Goal: Task Accomplishment & Management: Manage account settings

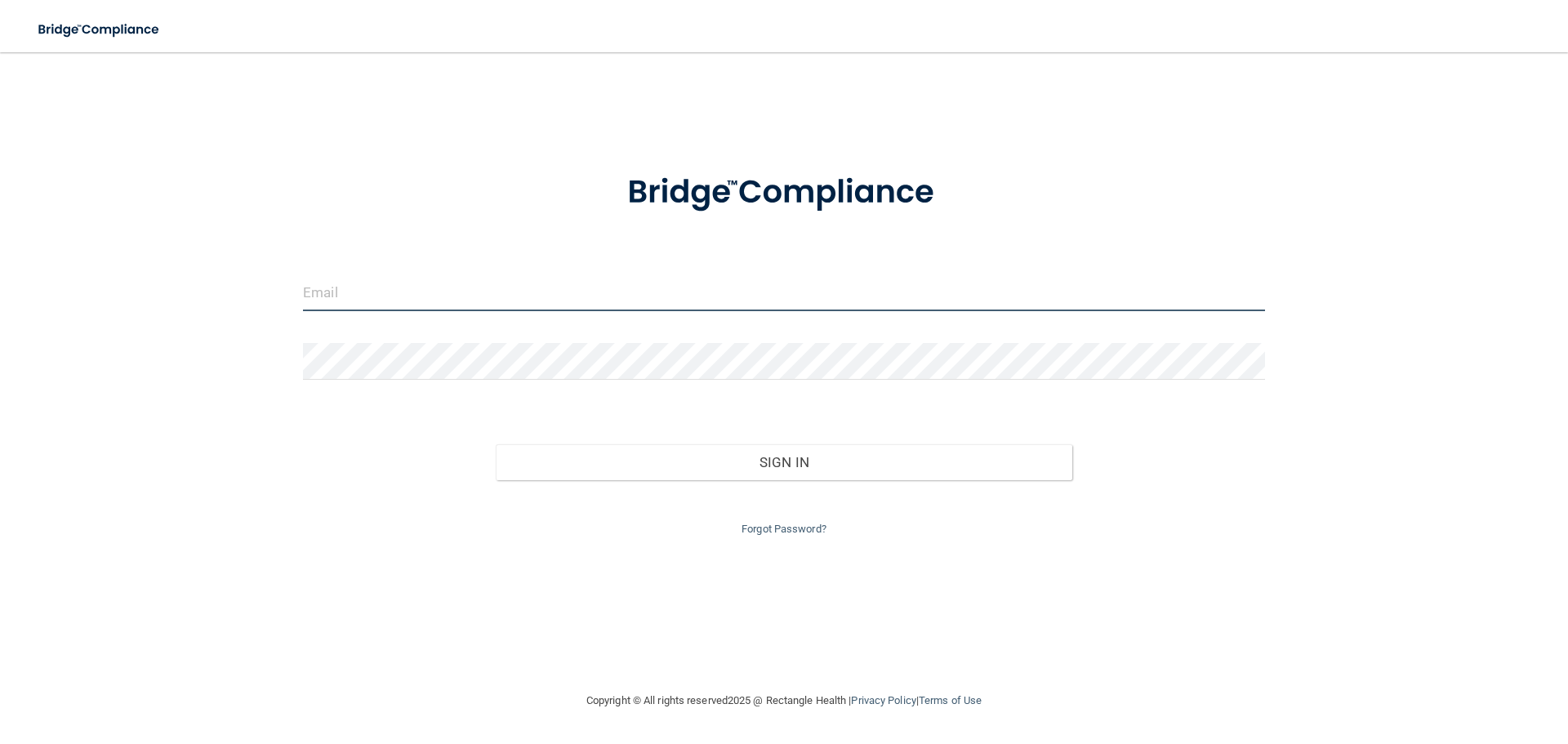
click at [340, 280] on input "email" at bounding box center [784, 293] width 962 height 37
type input "[EMAIL_ADDRESS][DOMAIN_NAME]"
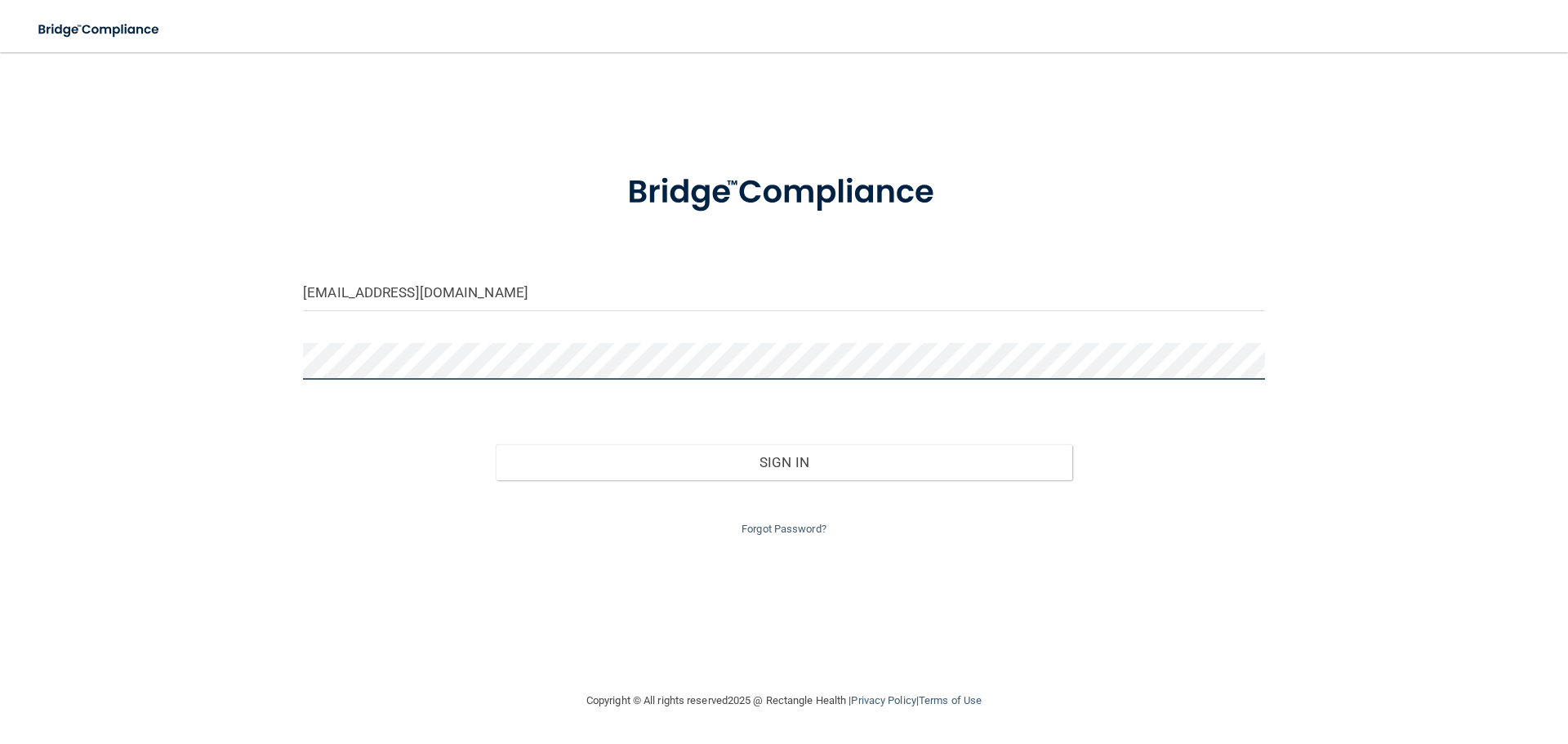
click at [496, 444] on button "Sign In" at bounding box center [784, 462] width 578 height 36
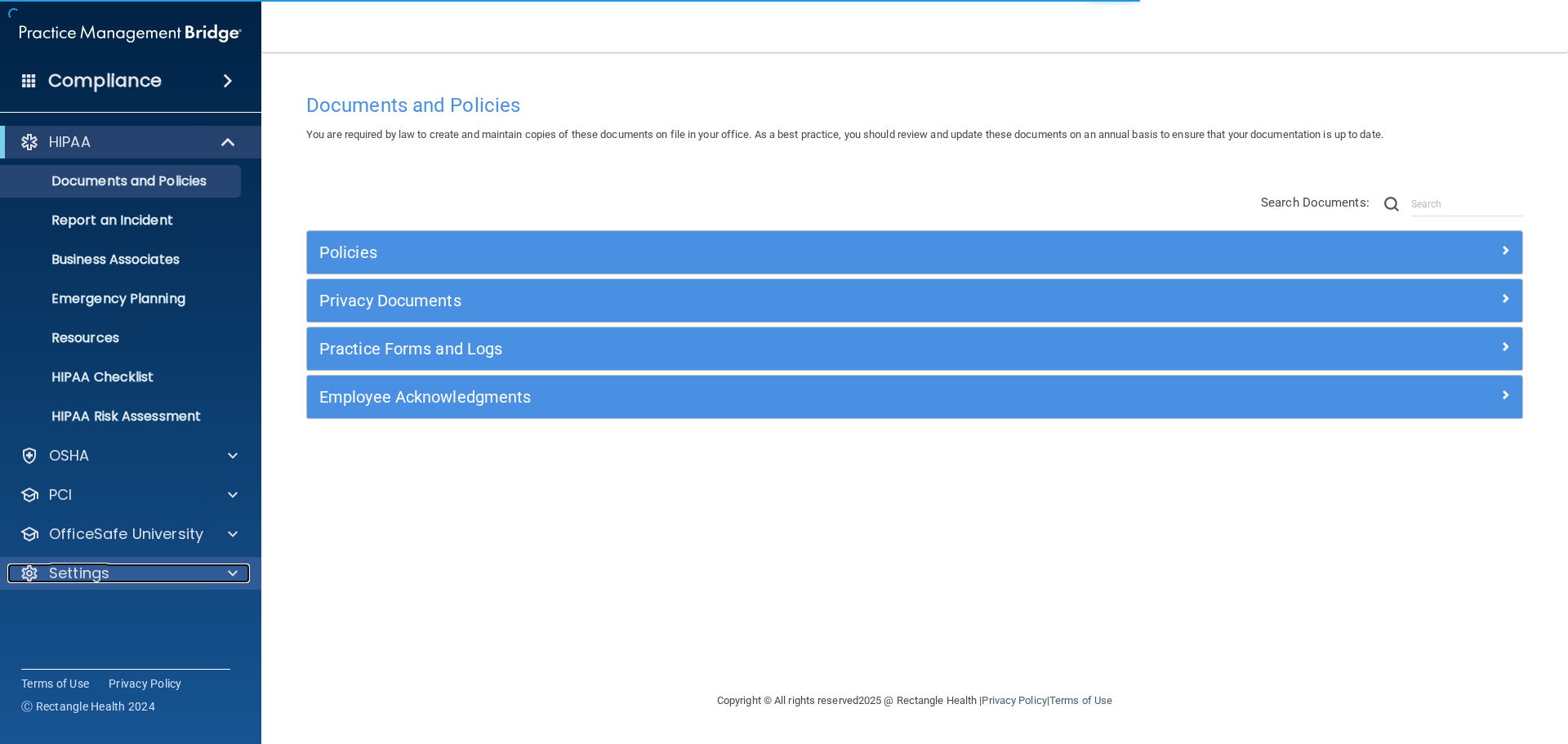
click at [98, 575] on p "Settings" at bounding box center [79, 573] width 60 height 19
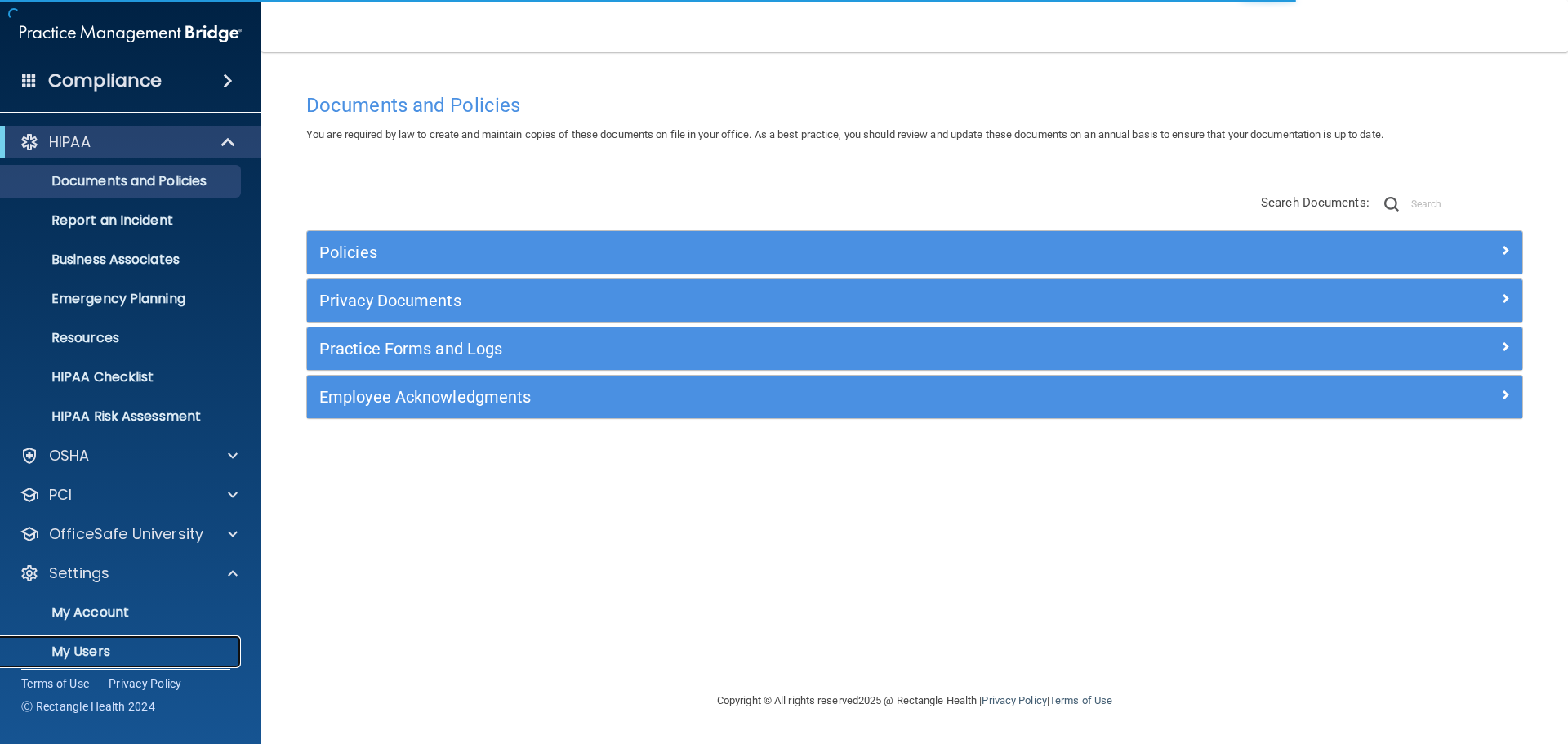
click at [99, 646] on p "My Users" at bounding box center [122, 651] width 223 height 17
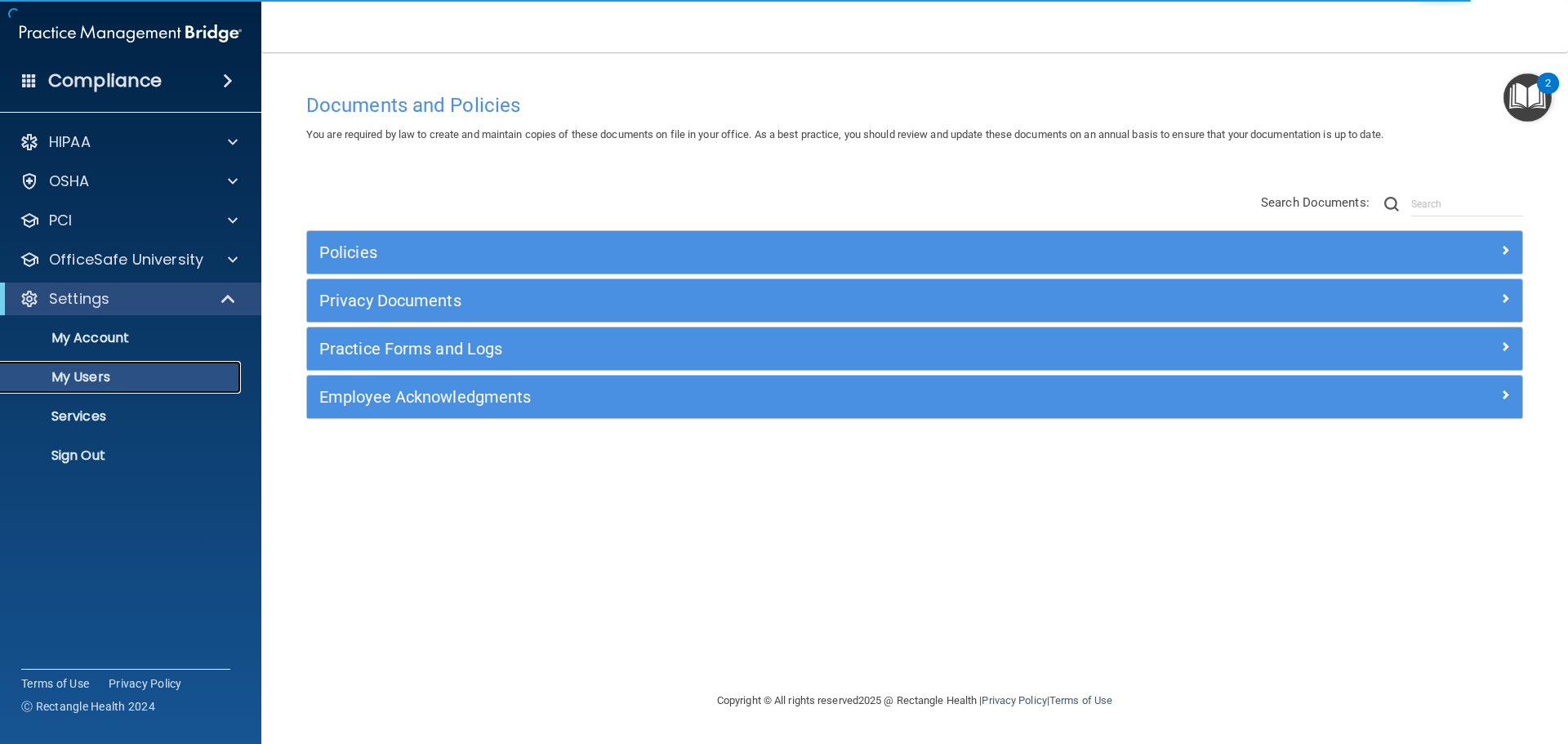
select select "20"
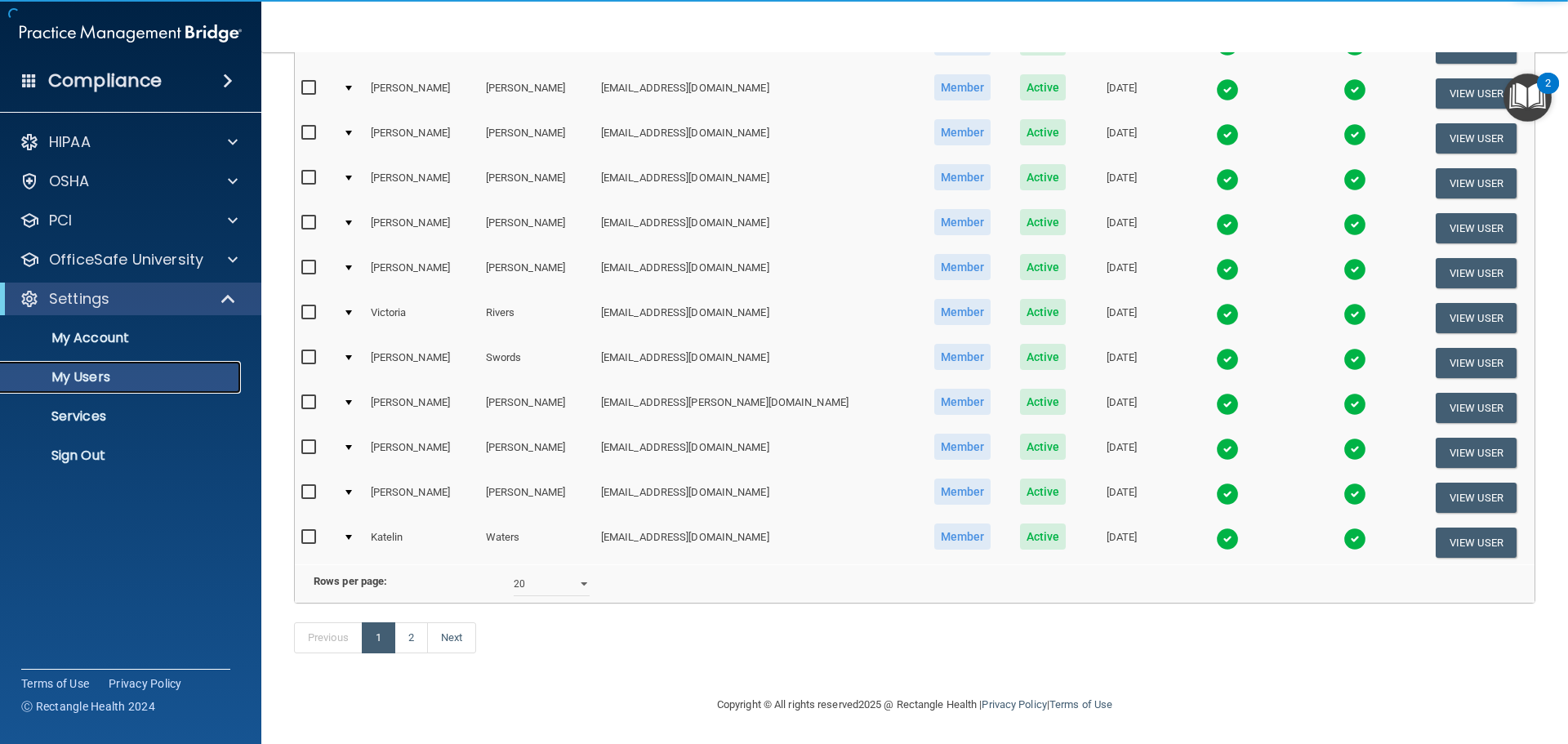
scroll to position [607, 0]
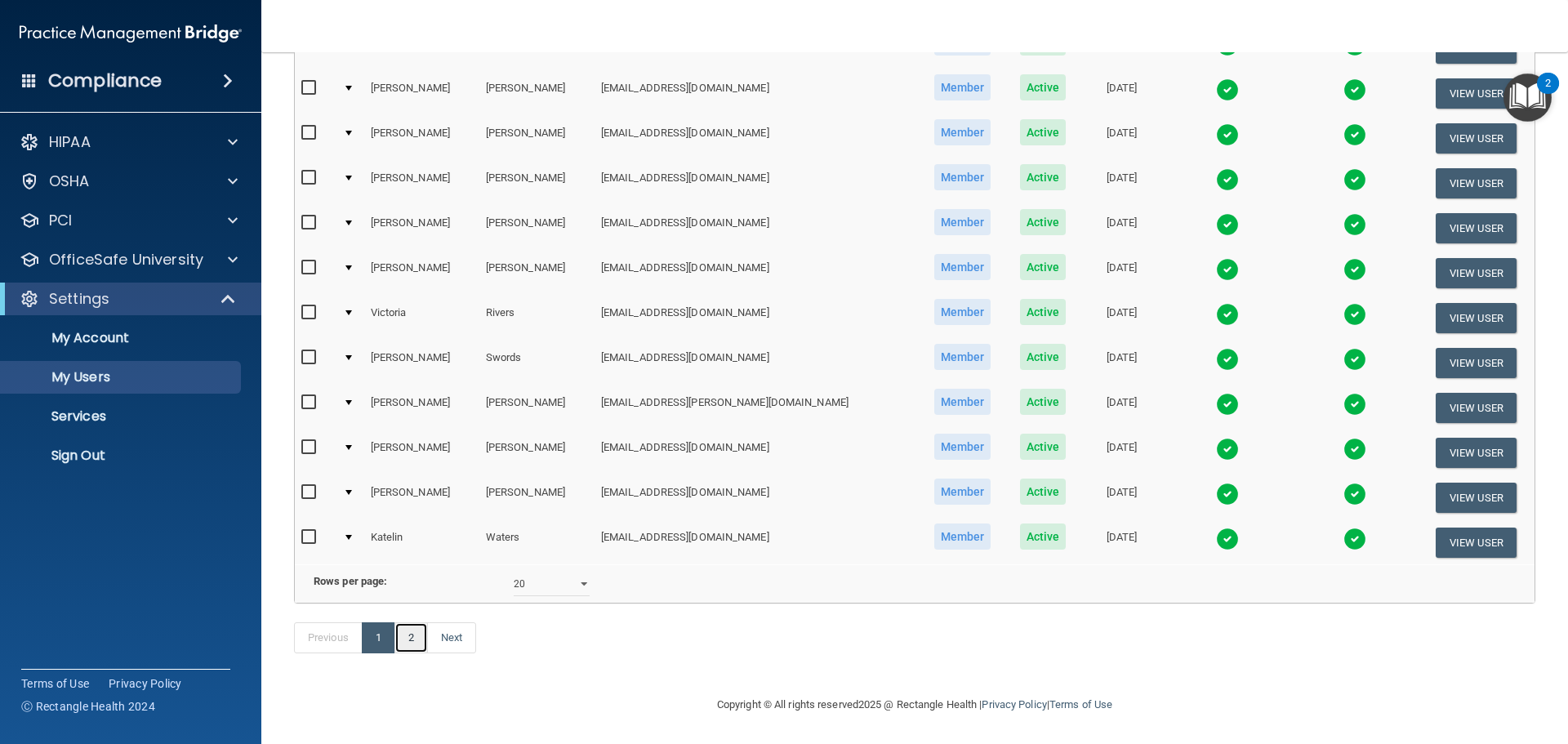
click at [426, 634] on link "2" at bounding box center [411, 637] width 33 height 31
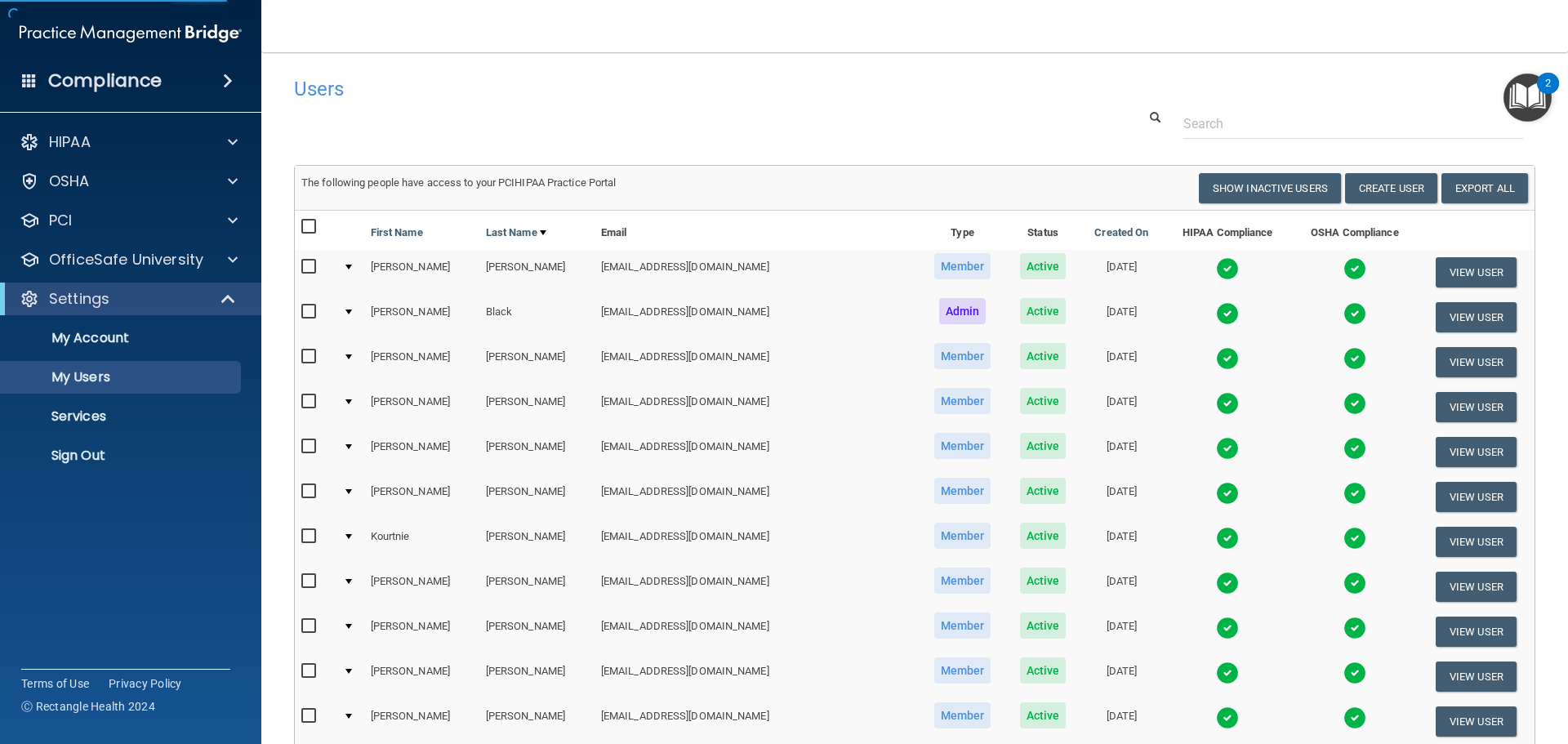
select select "20"
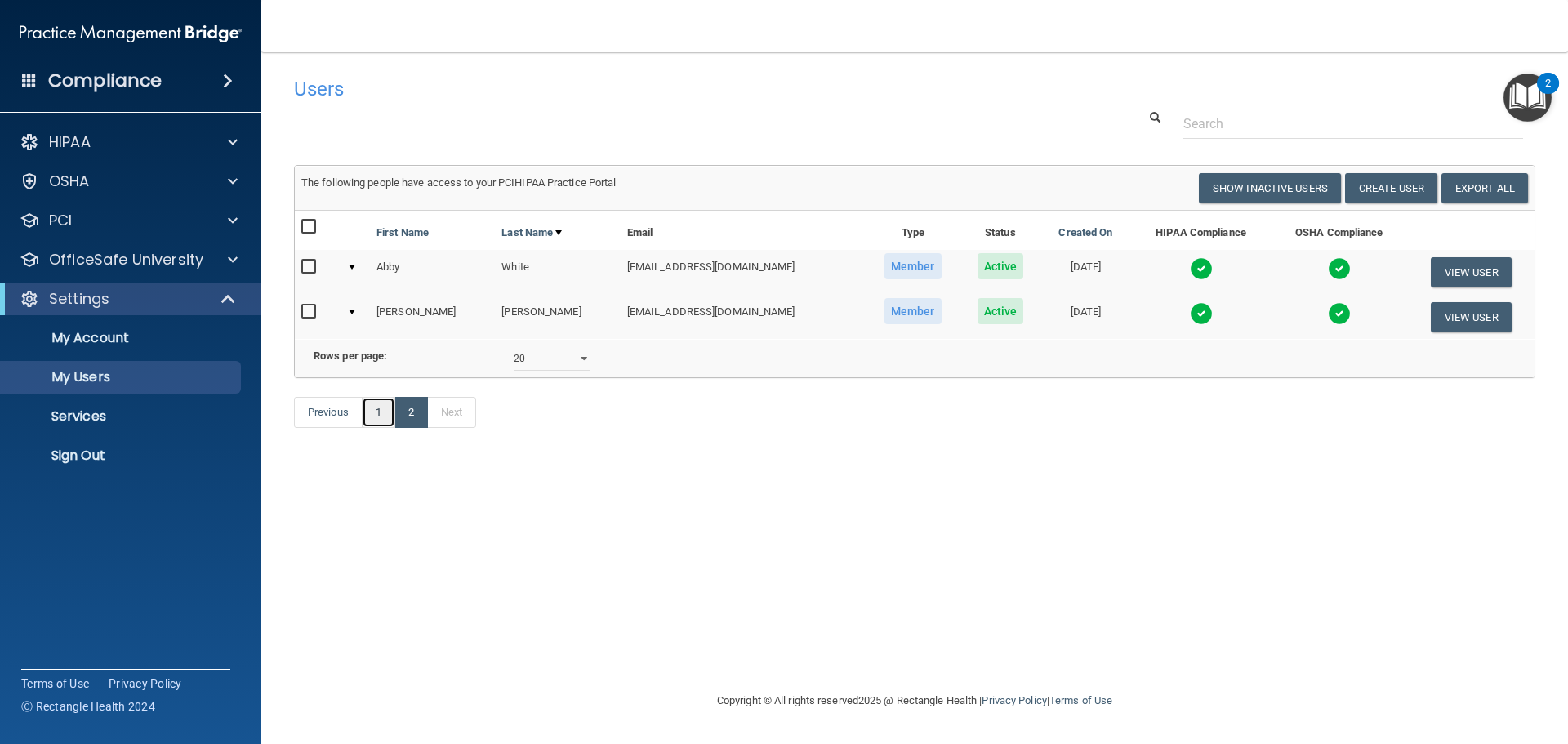
click at [379, 428] on link "1" at bounding box center [379, 412] width 33 height 31
select select "20"
